Goal: Task Accomplishment & Management: Manage account settings

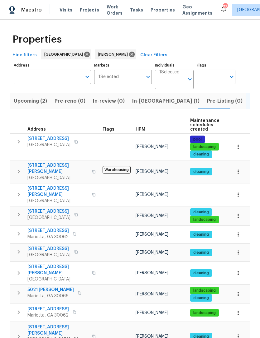
scroll to position [0, 91]
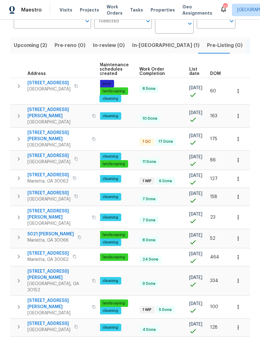
click at [145, 48] on span "In-[GEOGRAPHIC_DATA] (1)" at bounding box center [165, 45] width 67 height 9
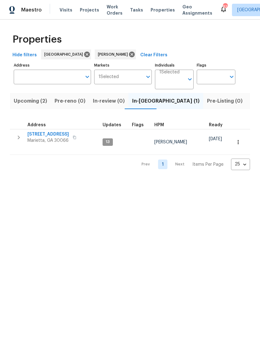
click at [32, 106] on button "Upcoming (2)" at bounding box center [30, 101] width 41 height 16
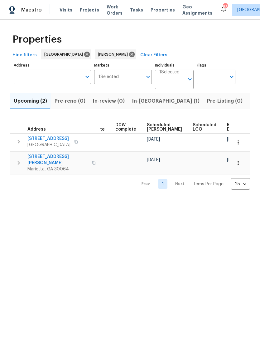
scroll to position [0, 157]
click at [144, 103] on span "In-[GEOGRAPHIC_DATA] (1)" at bounding box center [165, 101] width 67 height 9
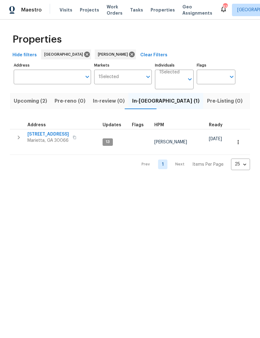
click at [47, 134] on span "[STREET_ADDRESS]" at bounding box center [47, 134] width 41 height 6
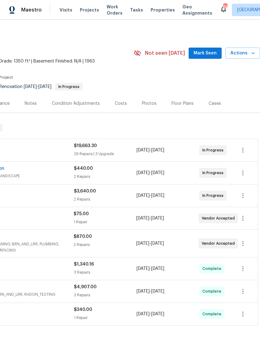
scroll to position [0, 92]
click at [210, 50] on span "Mark Seen" at bounding box center [204, 54] width 23 height 8
